Goal: Use online tool/utility

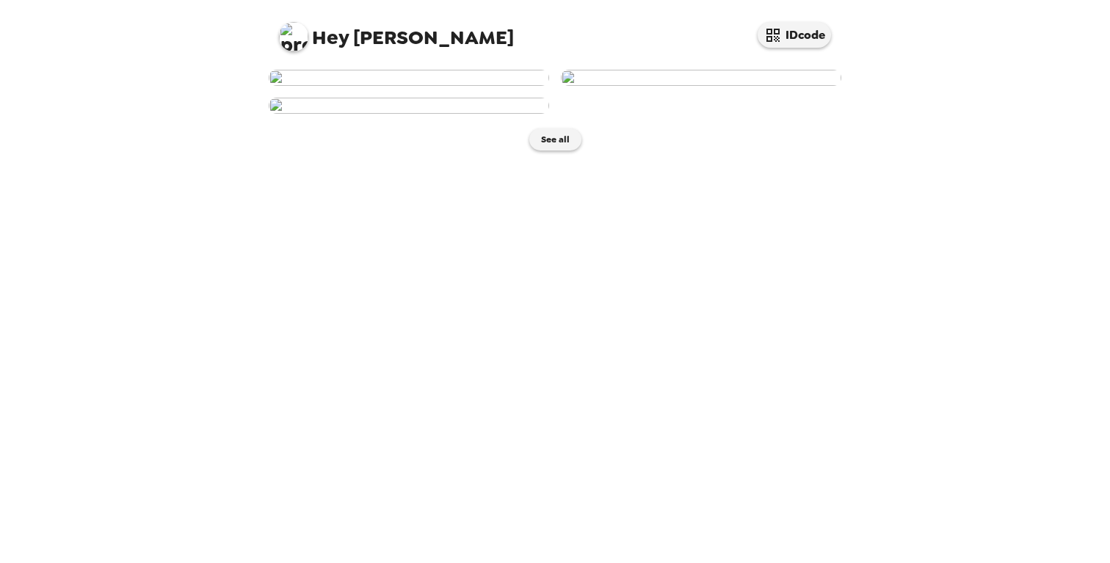
click at [425, 86] on img at bounding box center [409, 78] width 280 height 16
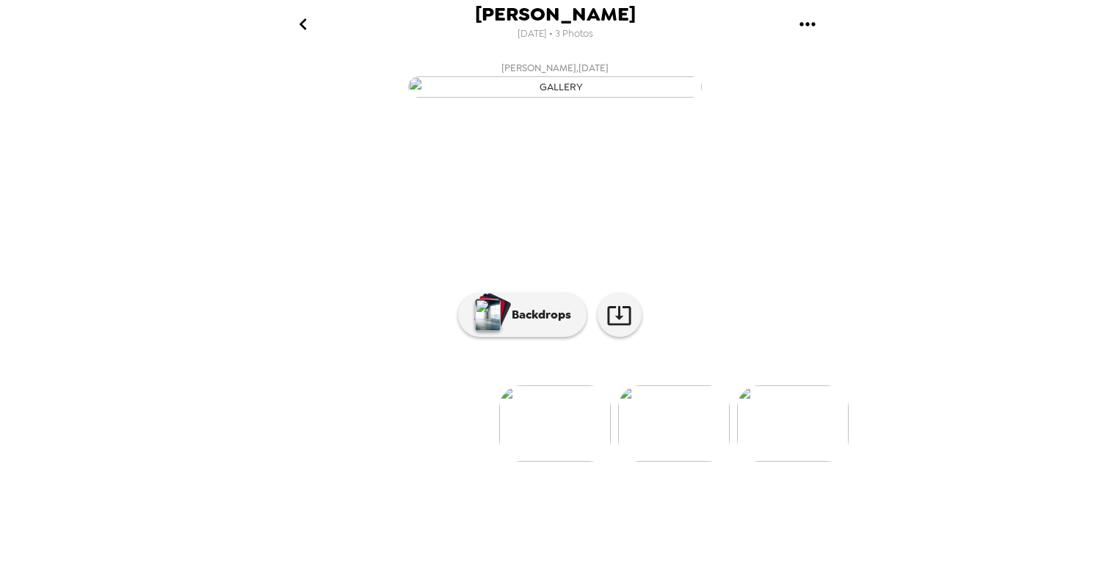
scroll to position [61, 0]
click at [517, 324] on p "Backdrops" at bounding box center [537, 315] width 67 height 18
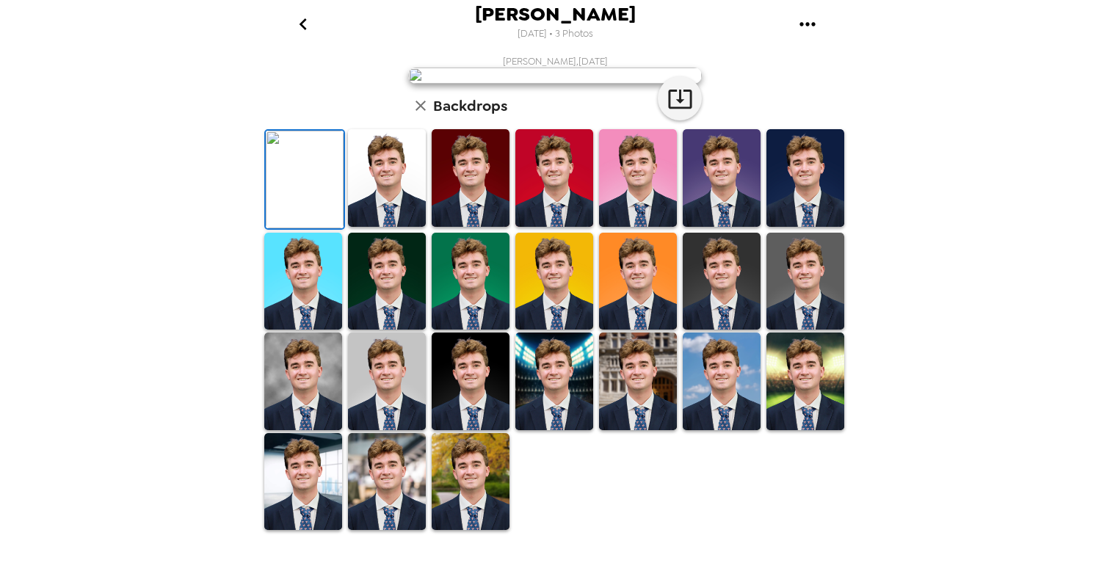
scroll to position [327, 0]
click at [486, 514] on img at bounding box center [471, 482] width 78 height 98
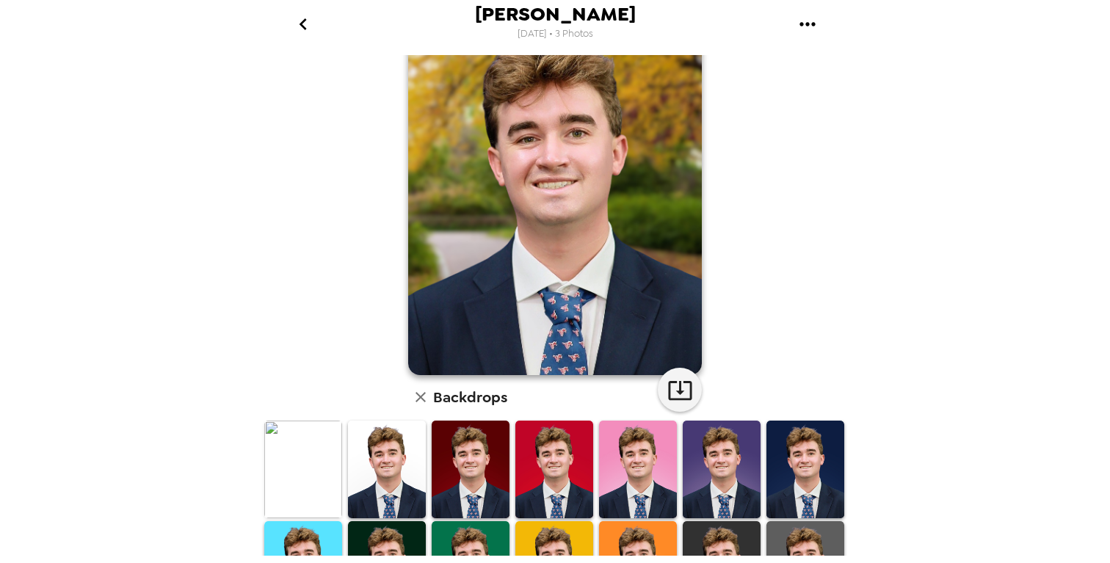
scroll to position [0, 0]
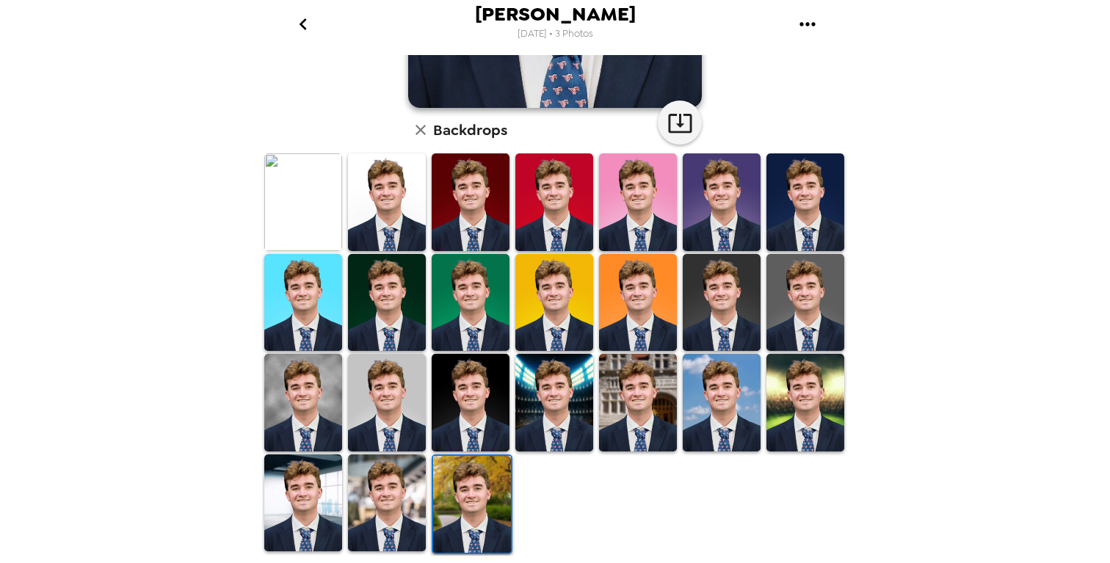
click at [402, 526] on img at bounding box center [387, 503] width 78 height 98
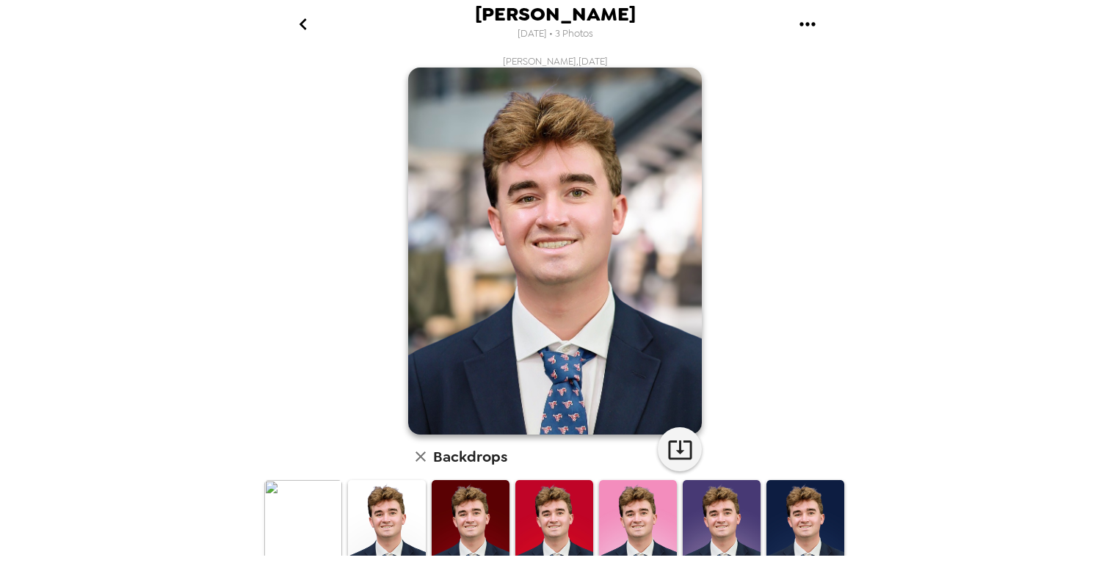
scroll to position [327, 0]
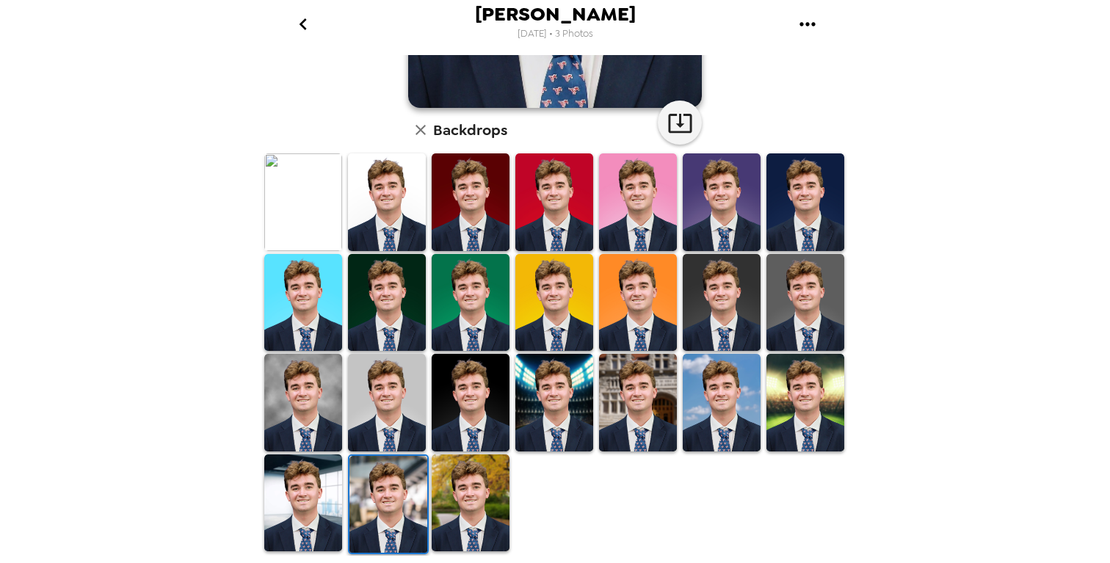
click at [286, 504] on img at bounding box center [303, 503] width 78 height 98
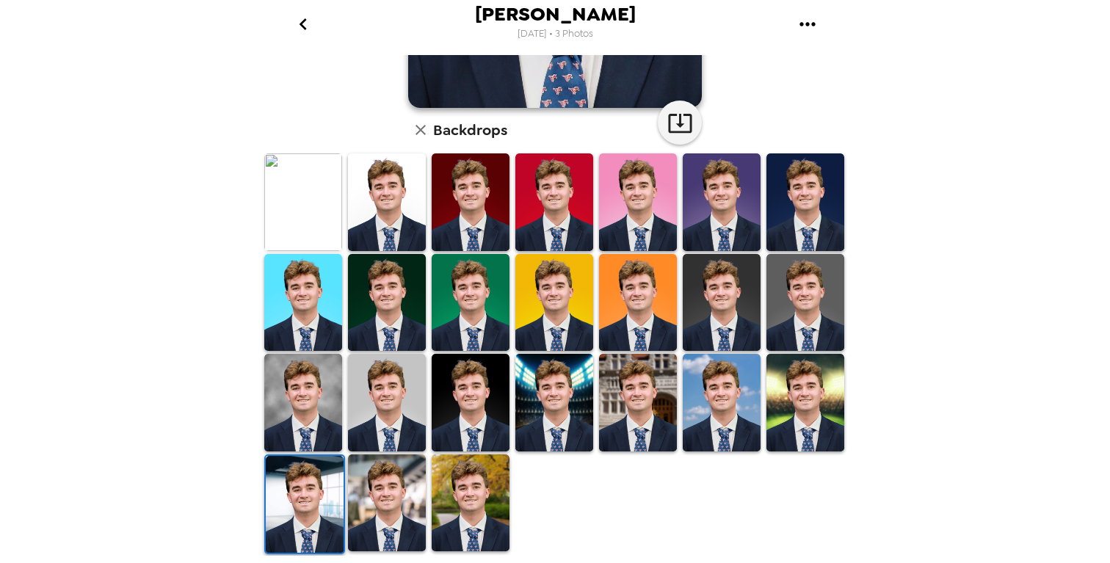
click at [446, 523] on img at bounding box center [471, 503] width 78 height 98
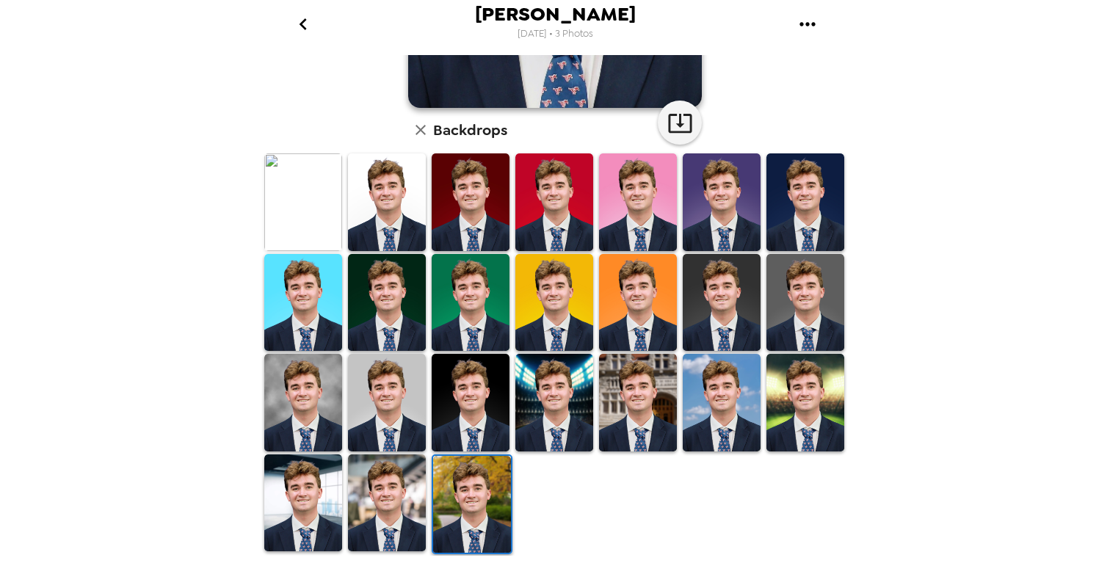
scroll to position [0, 0]
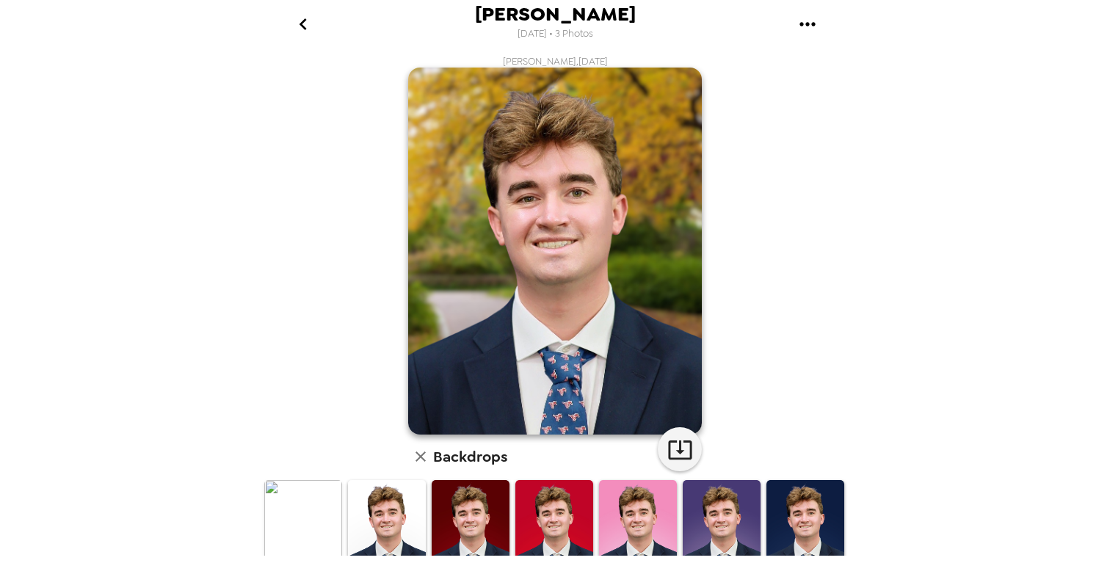
click at [297, 511] on img at bounding box center [303, 529] width 78 height 98
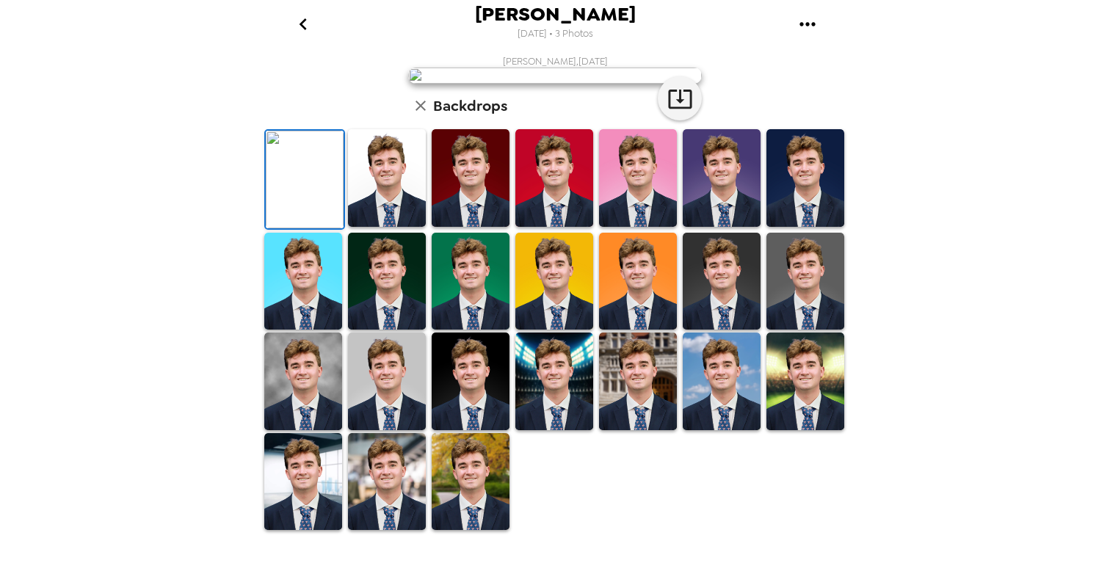
click at [460, 527] on img at bounding box center [471, 482] width 78 height 98
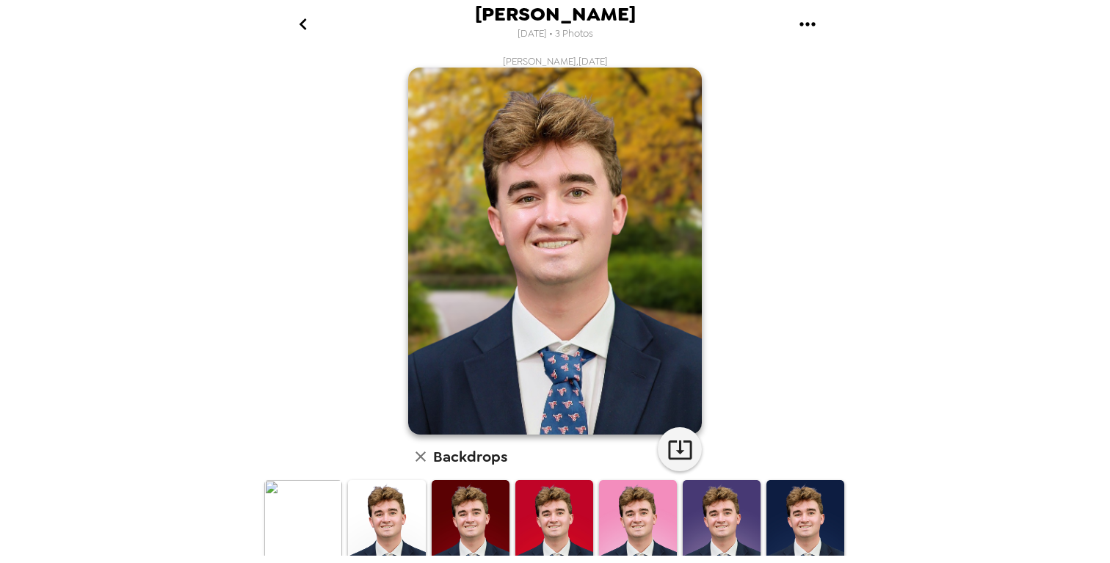
click at [303, 513] on img at bounding box center [303, 529] width 78 height 98
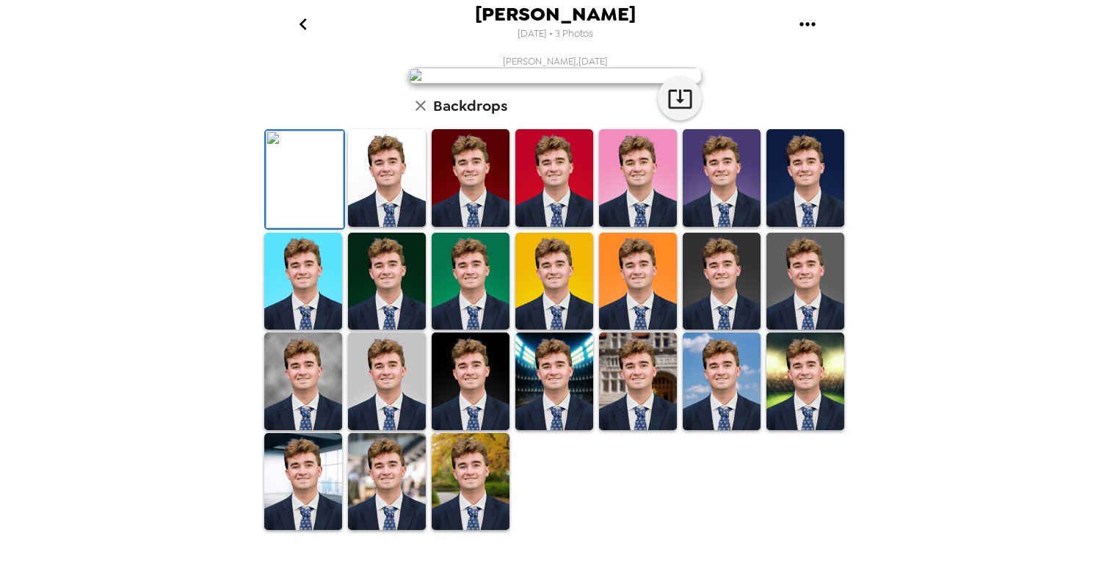
scroll to position [327, 0]
click at [310, 391] on img at bounding box center [303, 382] width 78 height 98
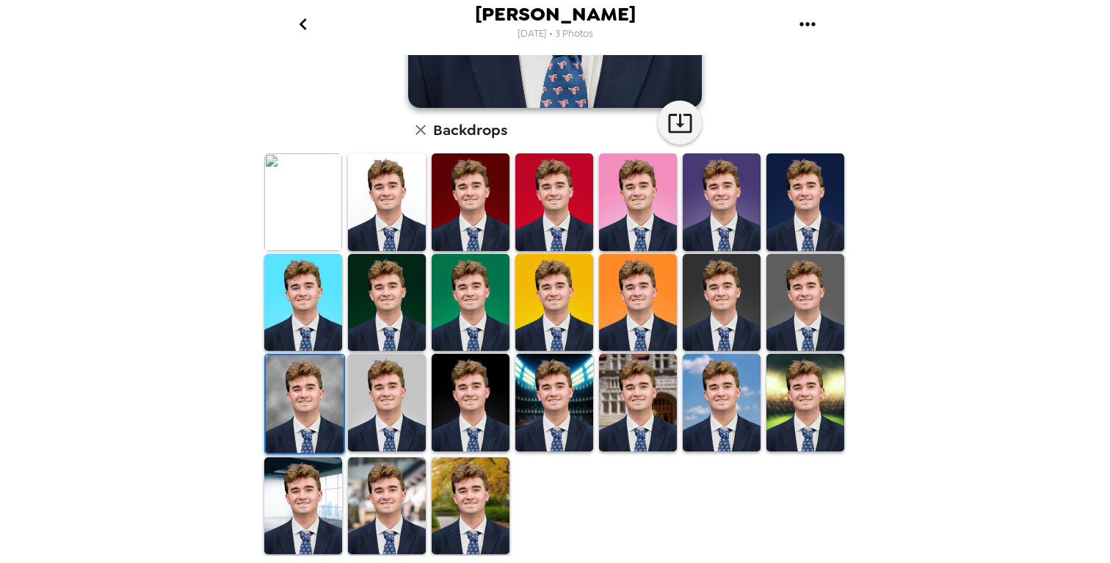
click at [310, 407] on img at bounding box center [305, 404] width 78 height 98
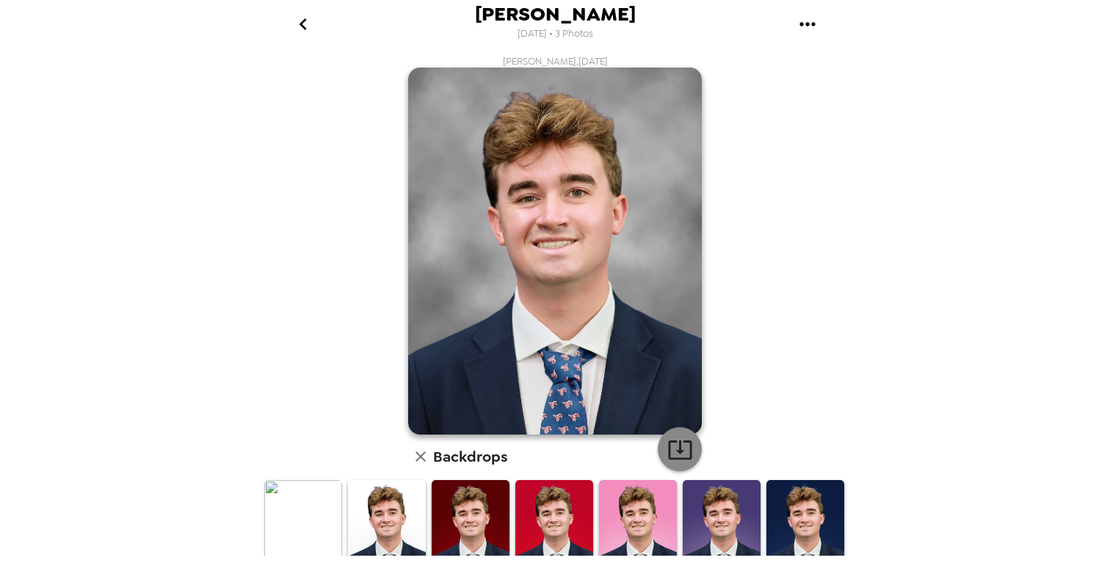
click at [672, 451] on icon "button" at bounding box center [680, 450] width 26 height 26
